Goal: Transaction & Acquisition: Purchase product/service

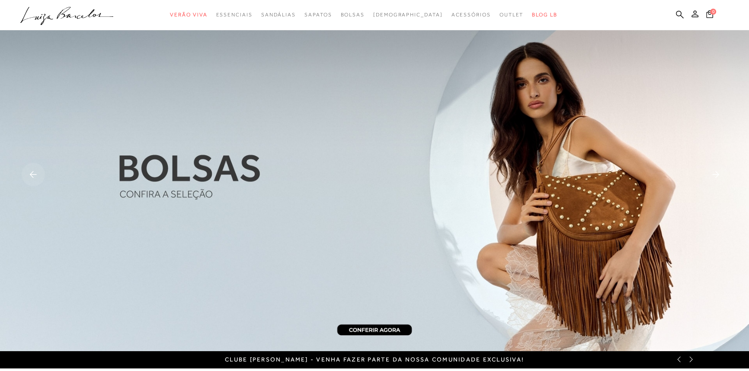
click at [674, 10] on ul ".a{fill-rule:evenodd;} Verão Viva Em alta Favoritos das Influenciadoras Apostas…" at bounding box center [367, 15] width 695 height 16
click at [679, 12] on icon at bounding box center [680, 14] width 8 height 8
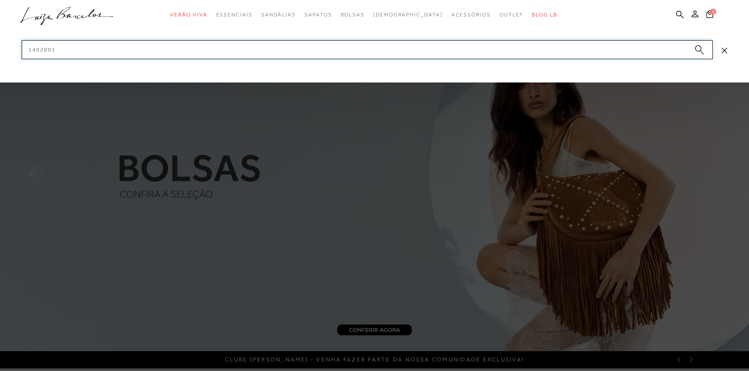
paste input "77771201"
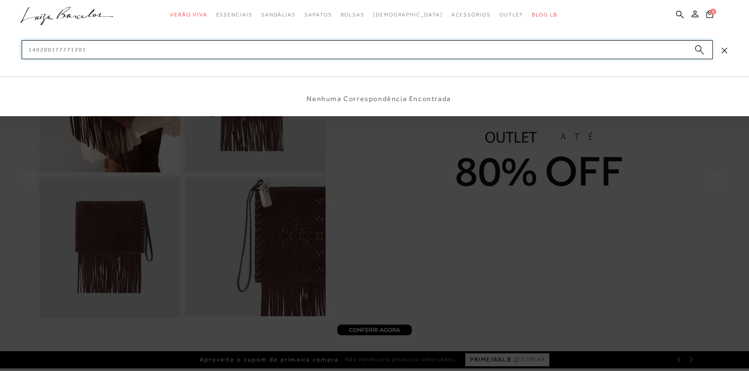
drag, startPoint x: 52, startPoint y: 49, endPoint x: 0, endPoint y: 26, distance: 56.9
click at [0, 0] on div "categoryHeader .a{fill-rule:evenodd;} Verão Viva Em alta Modelo Mules" at bounding box center [374, 0] width 749 height 0
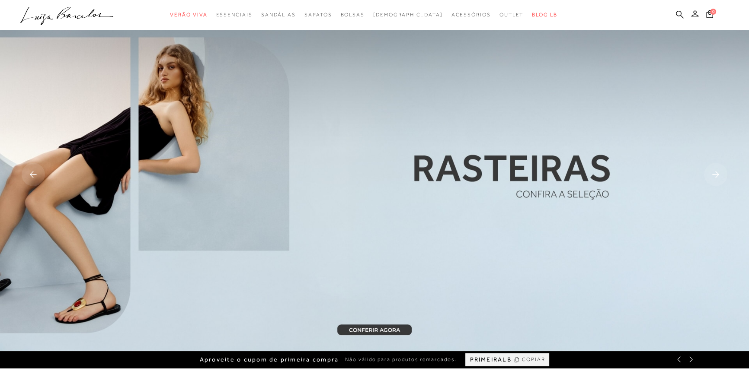
click at [682, 11] on icon at bounding box center [680, 14] width 8 height 8
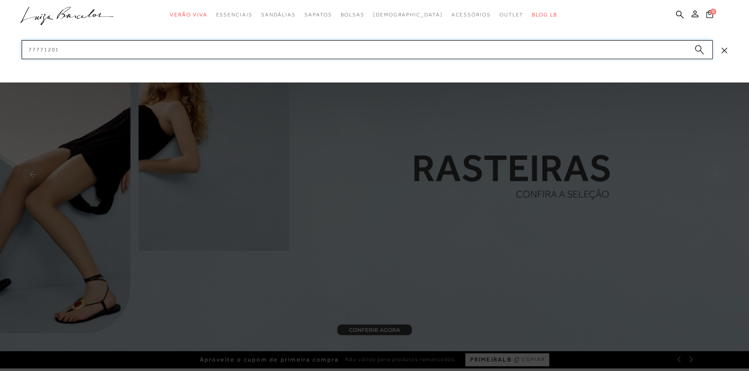
drag, startPoint x: 555, startPoint y: 54, endPoint x: 47, endPoint y: 69, distance: 508.1
click at [47, 0] on div "categoryHeader .a{fill-rule:evenodd;} Verão Viva Em alta Modelo Mules" at bounding box center [374, 0] width 749 height 0
click at [68, 52] on input "77771201" at bounding box center [367, 49] width 691 height 19
drag, startPoint x: 68, startPoint y: 52, endPoint x: 0, endPoint y: 44, distance: 68.4
click at [0, 0] on div "categoryHeader .a{fill-rule:evenodd;} Verão Viva Em alta Modelo Mules" at bounding box center [374, 0] width 749 height 0
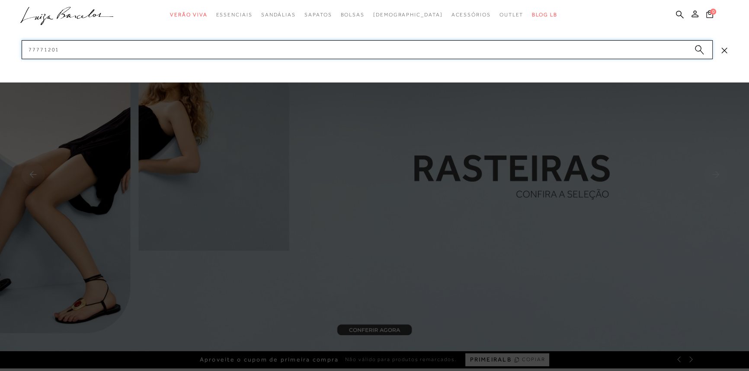
paste input "1315004"
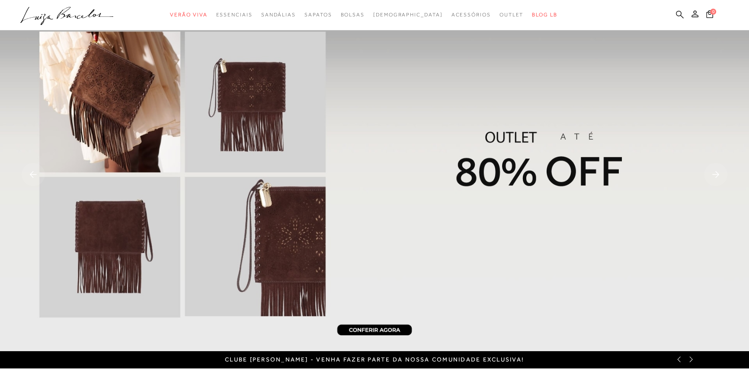
click at [676, 15] on icon at bounding box center [680, 14] width 8 height 8
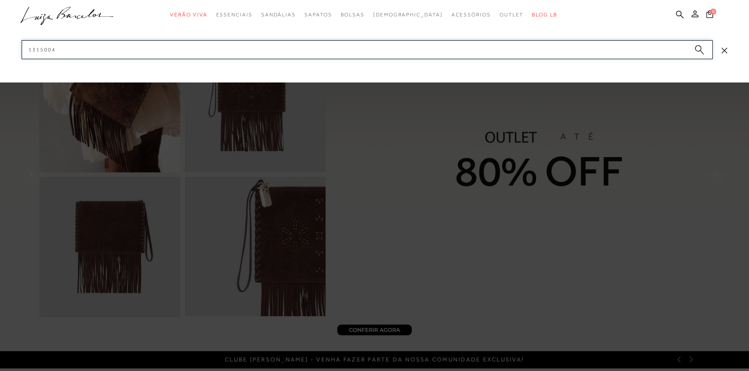
click at [618, 48] on input "1315004" at bounding box center [367, 49] width 691 height 19
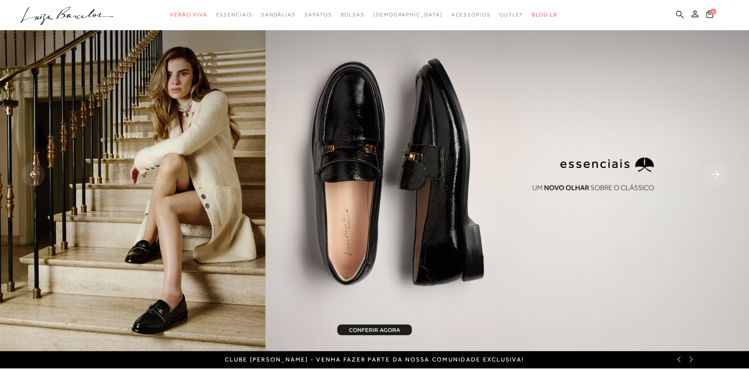
click at [679, 11] on icon at bounding box center [680, 14] width 8 height 8
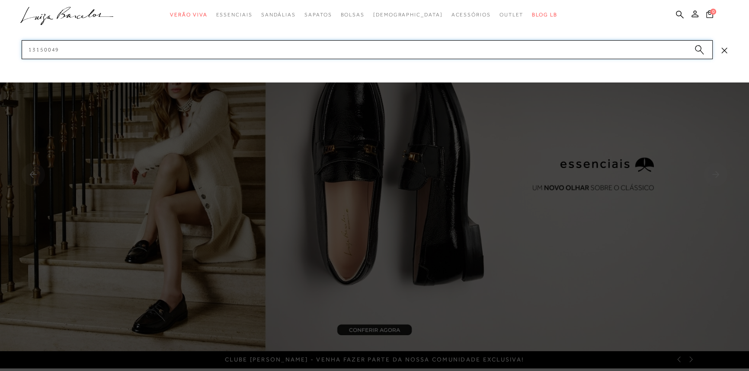
click at [506, 51] on input "13150049" at bounding box center [367, 49] width 691 height 19
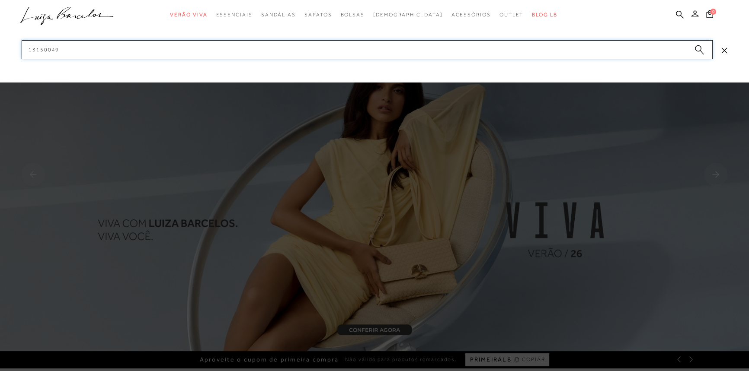
paste input "220013-"
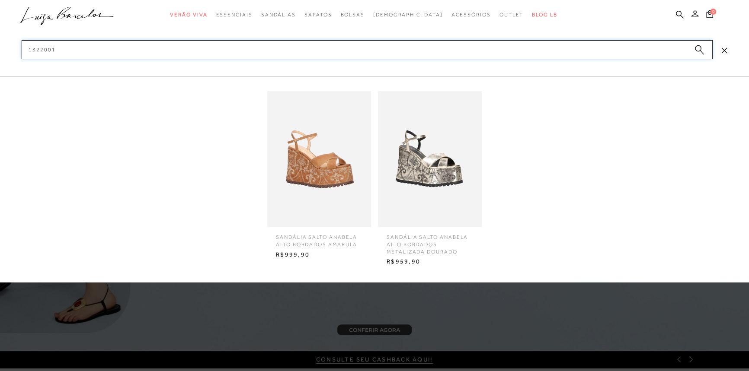
type input "1322001"
click at [453, 118] on img at bounding box center [430, 159] width 104 height 136
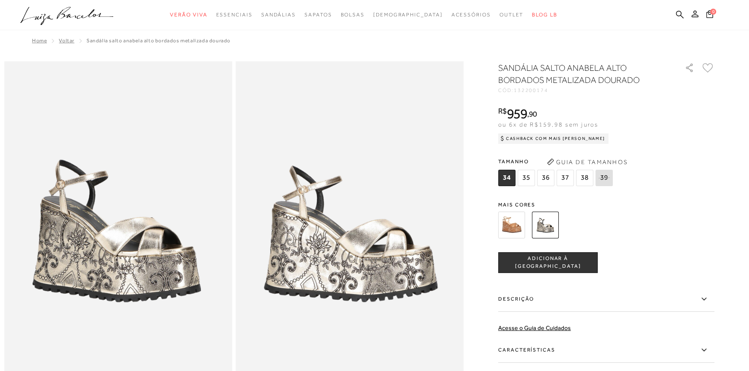
click at [522, 223] on img at bounding box center [511, 225] width 27 height 27
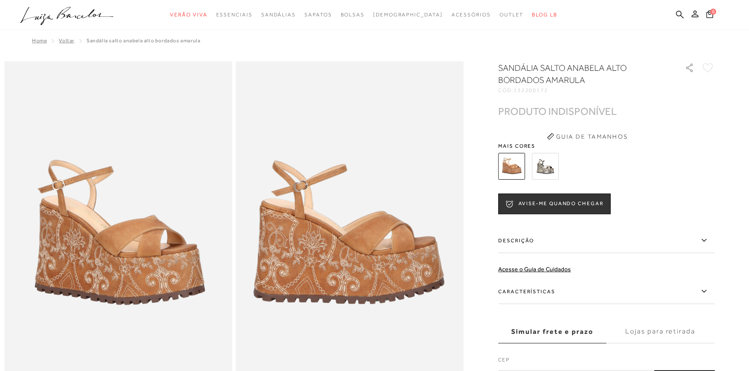
click at [553, 165] on img at bounding box center [545, 166] width 27 height 27
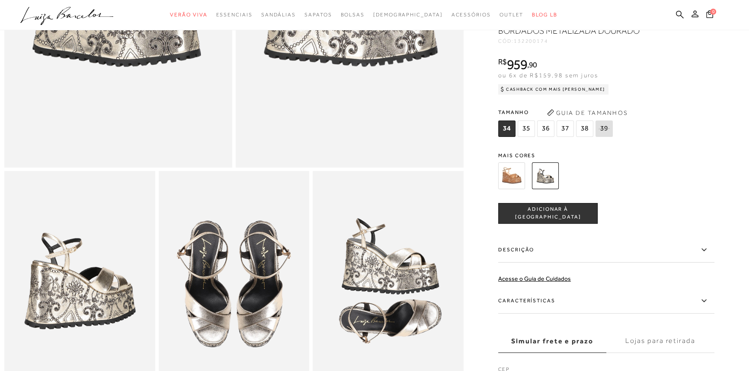
scroll to position [157, 0]
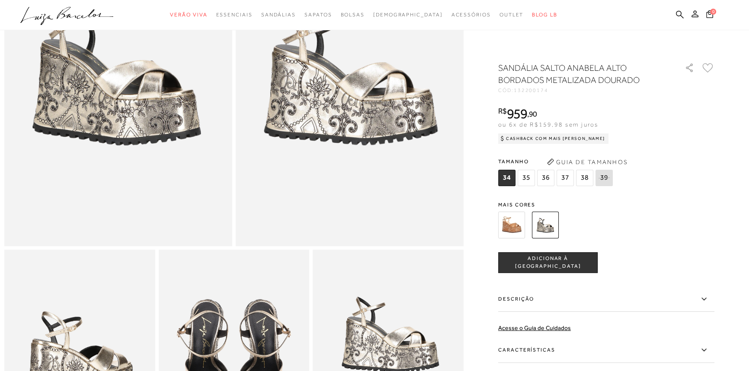
click at [507, 220] on img at bounding box center [511, 225] width 27 height 27
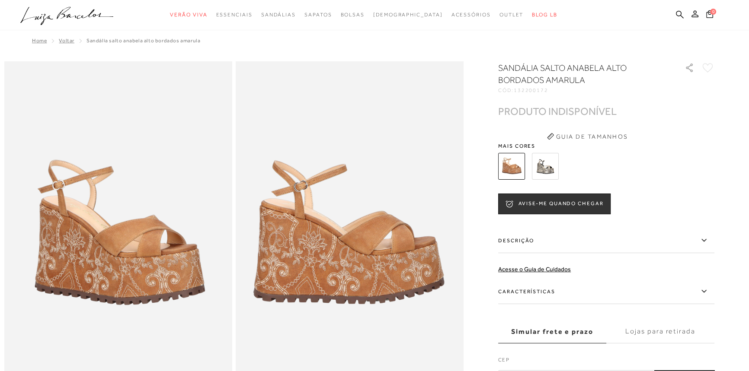
click at [549, 160] on img at bounding box center [545, 166] width 27 height 27
